Goal: Task Accomplishment & Management: Use online tool/utility

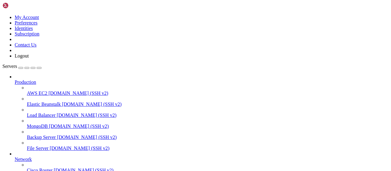
scroll to position [124, 0]
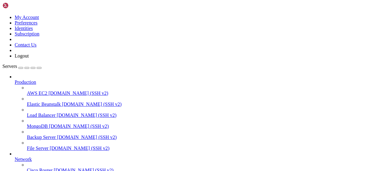
scroll to position [15, 0]
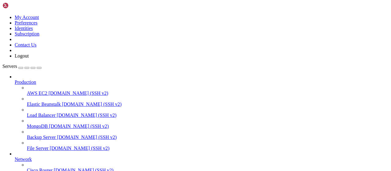
type input "/root/LinkQuest"
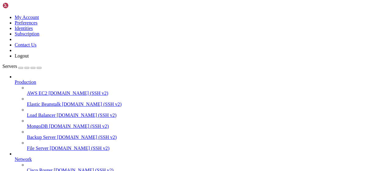
scroll to position [0, 0]
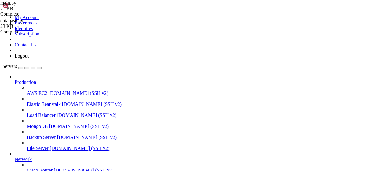
scroll to position [68, 0]
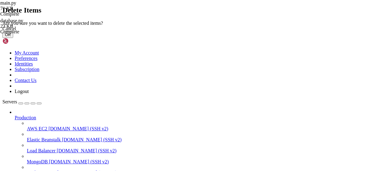
click at [13, 38] on button "OK" at bounding box center [7, 34] width 11 height 6
